Goal: Task Accomplishment & Management: Manage account settings

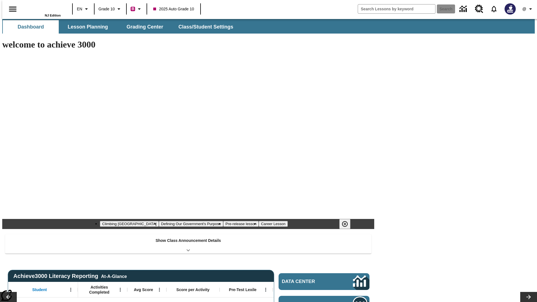
type input "-1"
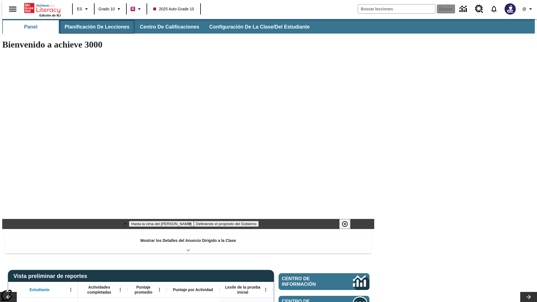
click at [94, 27] on button "Planificación de lecciones" at bounding box center [97, 26] width 74 height 13
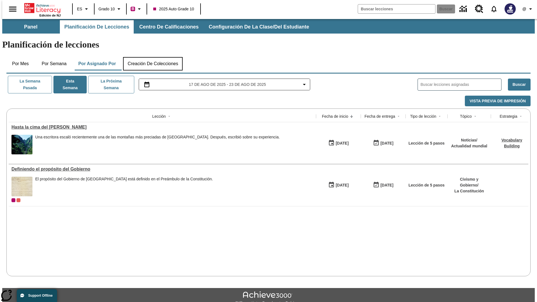
click at [153, 57] on button "Creación de colecciones" at bounding box center [153, 63] width 60 height 13
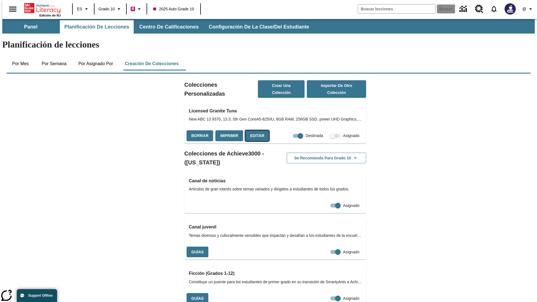
click at [255, 130] on button "Editar" at bounding box center [257, 135] width 24 height 11
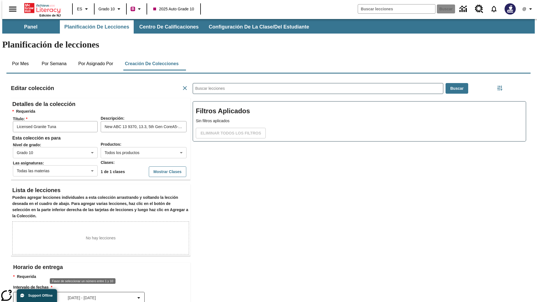
scroll to position [0, 0]
type input "10"
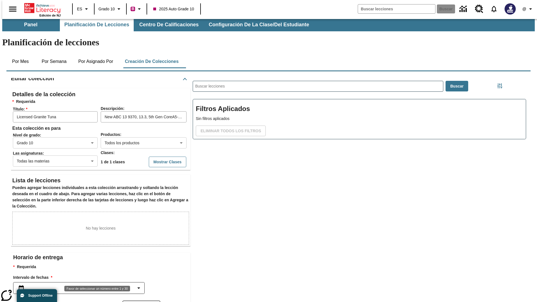
type input "30"
click at [141, 281] on body "Saltar al contenido principal Edición de NJ ES Grado 10 B 2025 Auto Grade 10 Bu…" at bounding box center [268, 192] width 532 height 351
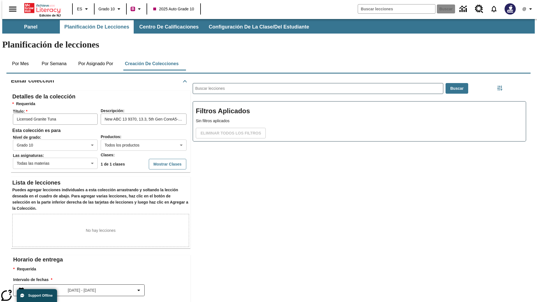
scroll to position [0, 0]
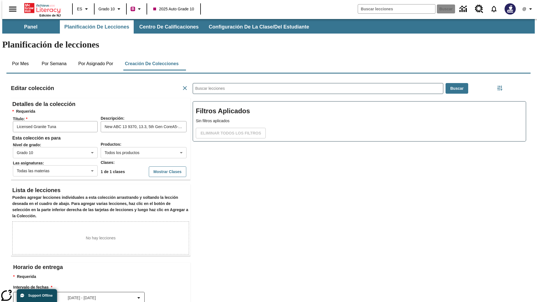
click at [141, 186] on body "Saltar al contenido principal Edición de NJ ES Grado 10 B 2025 Auto Grade 10 Bu…" at bounding box center [268, 194] width 532 height 351
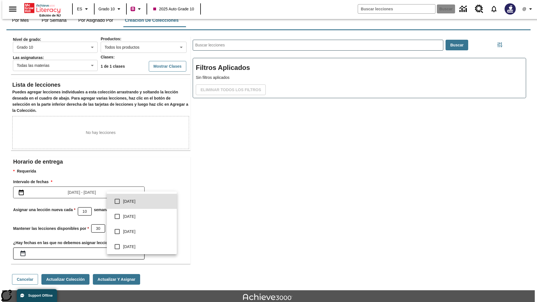
click at [117, 201] on input "checkbox" at bounding box center [117, 201] width 12 height 12
checkbox input "true"
type input "0"
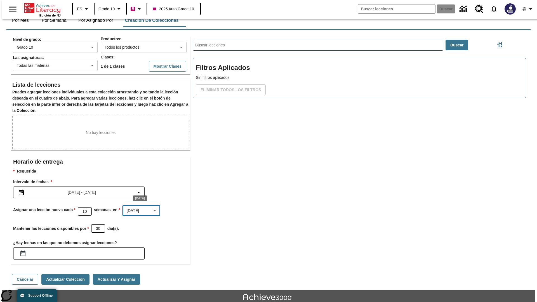
click at [141, 291] on body "Saltar al contenido principal Edición de NJ ES Grado 10 B 2025 Auto Grade 10 Bu…" at bounding box center [268, 151] width 532 height 351
